Goal: Browse casually

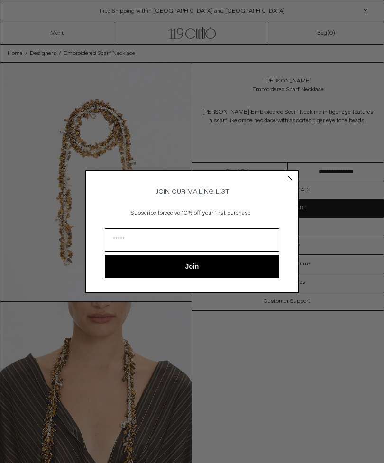
click at [293, 177] on circle "Close dialog" at bounding box center [290, 178] width 9 height 9
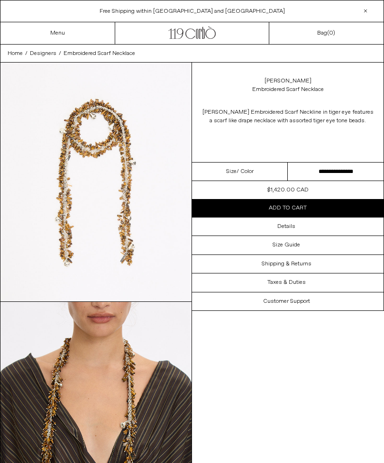
click at [64, 29] on link "Menu" at bounding box center [57, 33] width 15 height 8
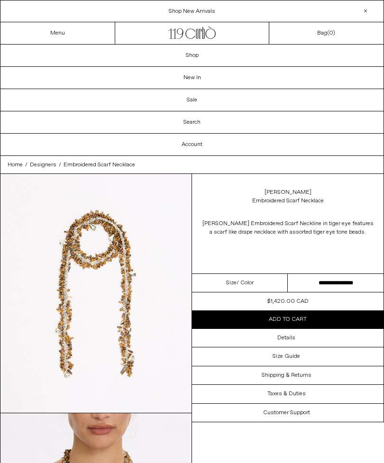
click at [223, 78] on link "New In" at bounding box center [191, 78] width 383 height 22
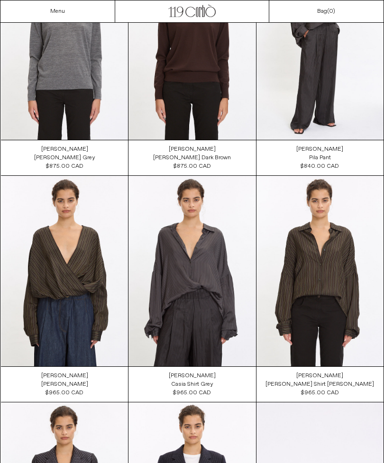
scroll to position [1025, 0]
click at [324, 69] on at bounding box center [319, 44] width 127 height 191
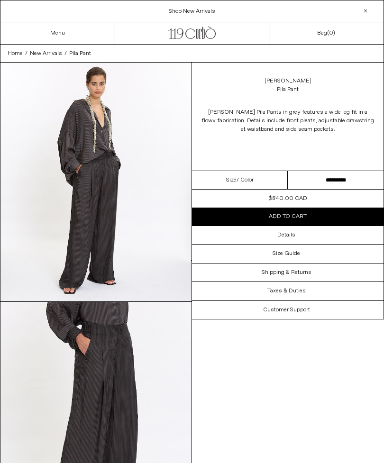
click at [297, 233] on div "Details" at bounding box center [287, 235] width 191 height 18
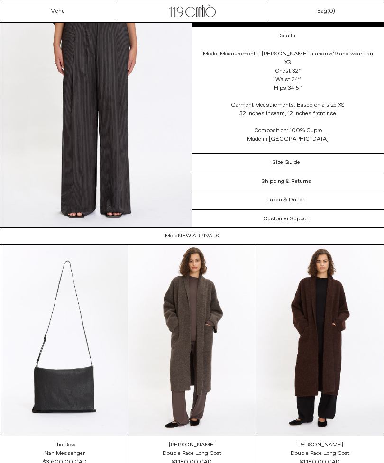
scroll to position [791, 0]
click at [216, 301] on at bounding box center [191, 339] width 127 height 190
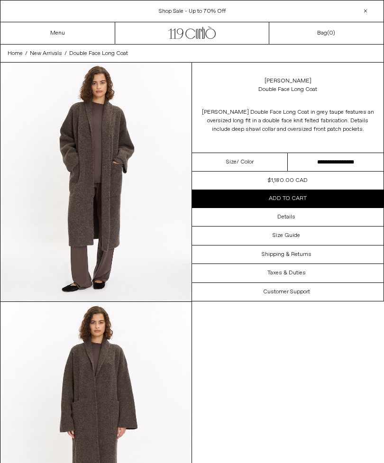
click at [292, 216] on h3 "Details" at bounding box center [286, 217] width 18 height 7
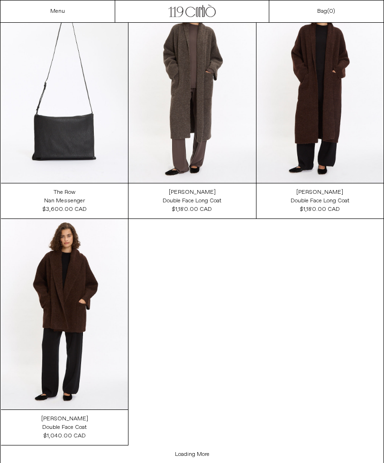
scroll to position [1043, 0]
click at [75, 140] on at bounding box center [64, 87] width 127 height 190
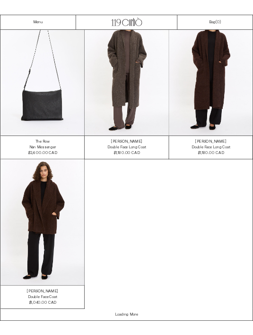
scroll to position [701, 0]
